Goal: Task Accomplishment & Management: Manage account settings

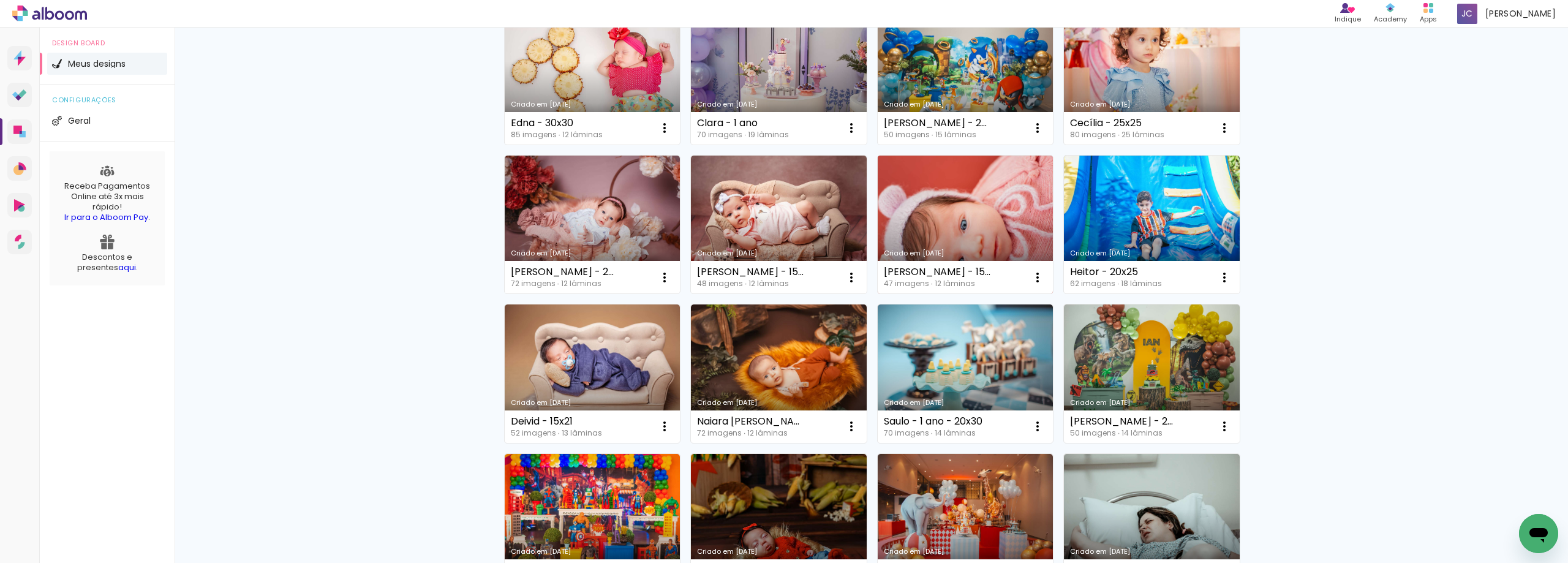
scroll to position [123, 0]
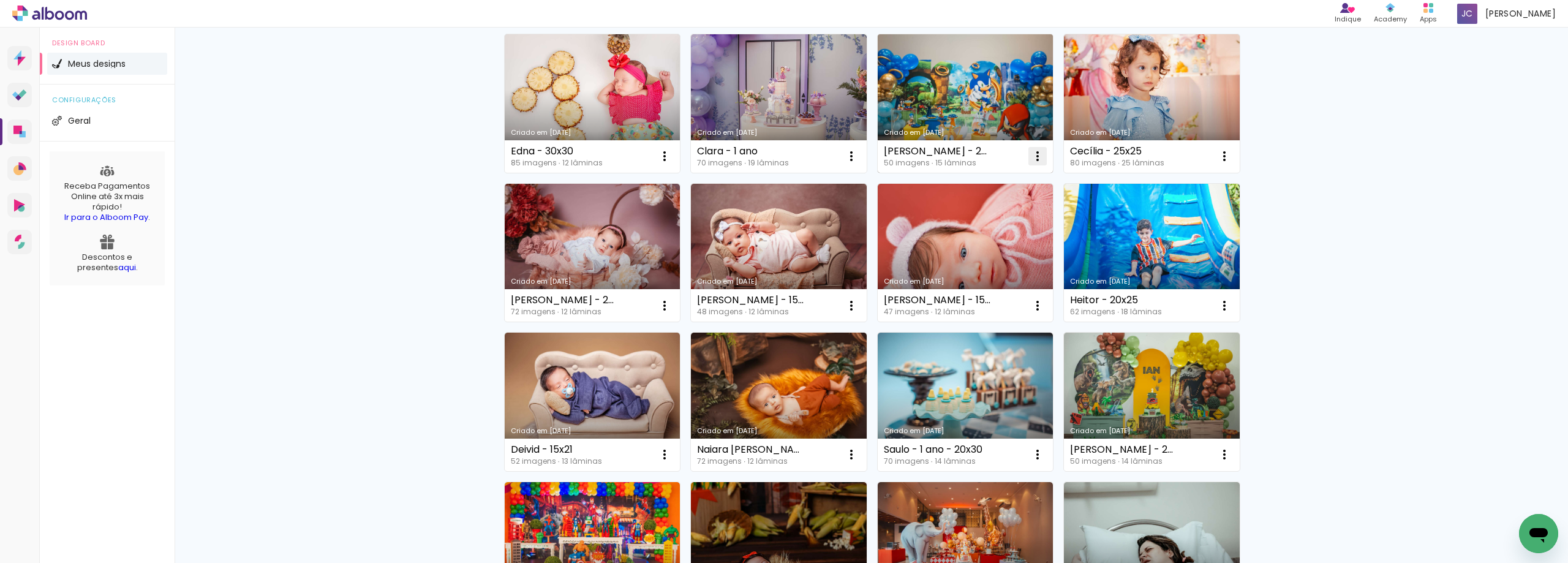
click at [672, 154] on iron-icon at bounding box center [664, 156] width 15 height 15
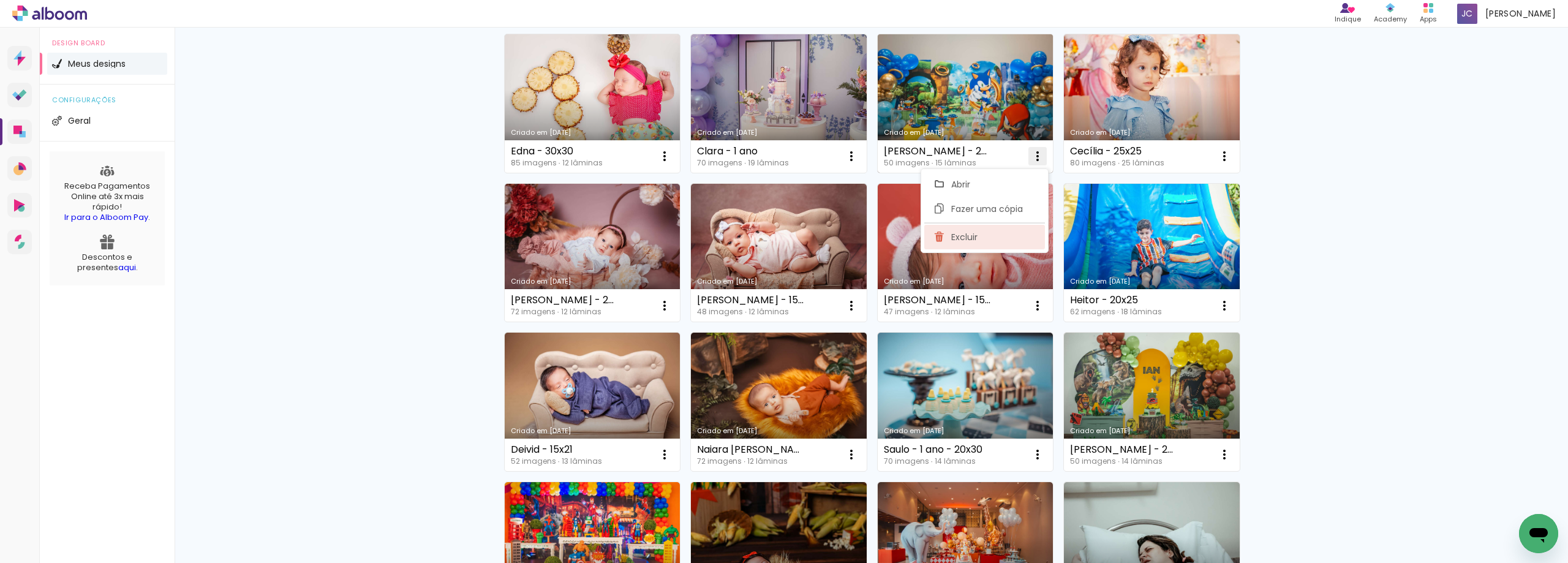
click at [1007, 242] on paper-item "Excluir" at bounding box center [984, 237] width 121 height 25
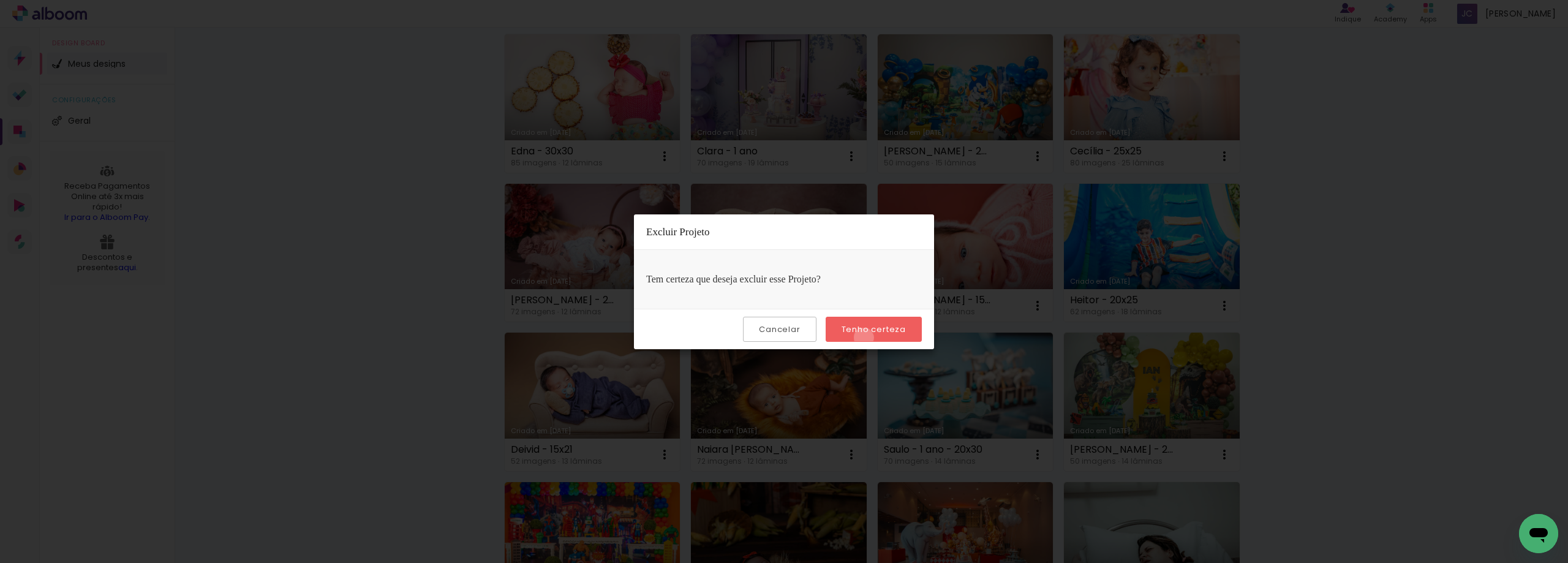
click at [866, 338] on paper-button "Tenho certeza" at bounding box center [874, 329] width 97 height 25
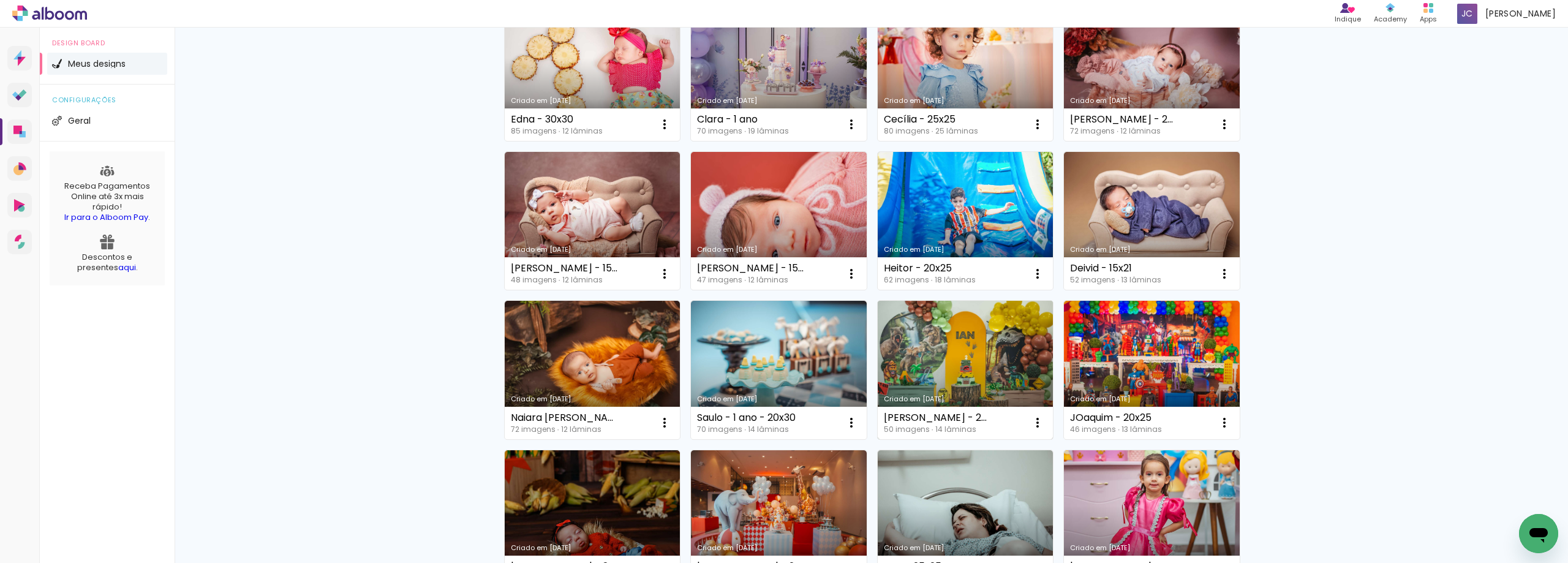
scroll to position [183, 0]
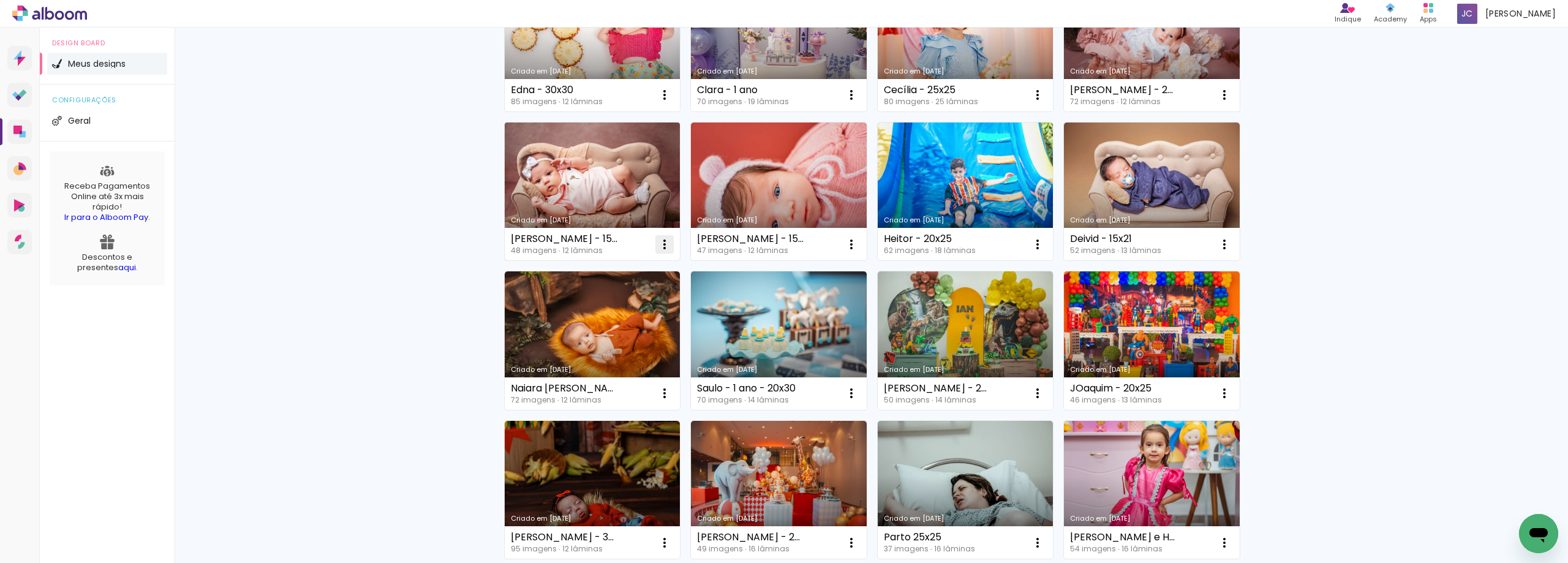
click at [663, 102] on iron-icon at bounding box center [664, 95] width 15 height 15
click at [647, 324] on paper-item "Excluir" at bounding box center [611, 325] width 121 height 25
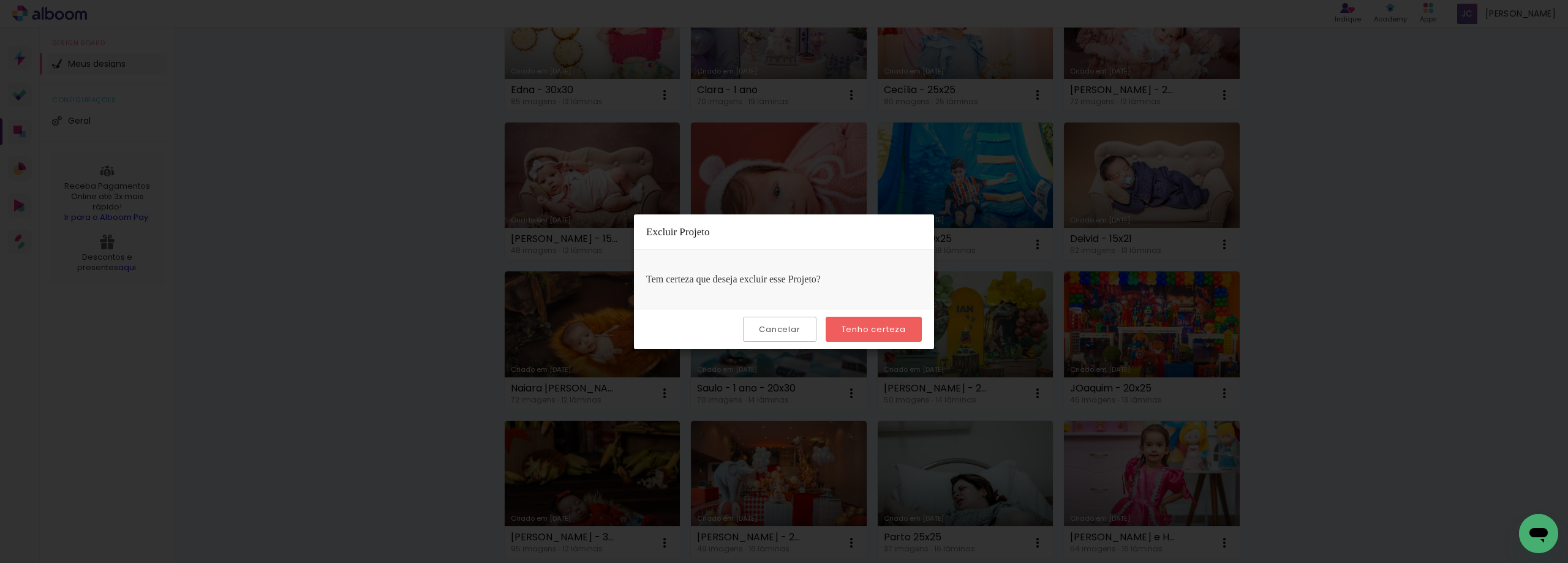
click at [912, 338] on paper-button "Tenho certeza" at bounding box center [874, 329] width 97 height 25
